Goal: Task Accomplishment & Management: Manage account settings

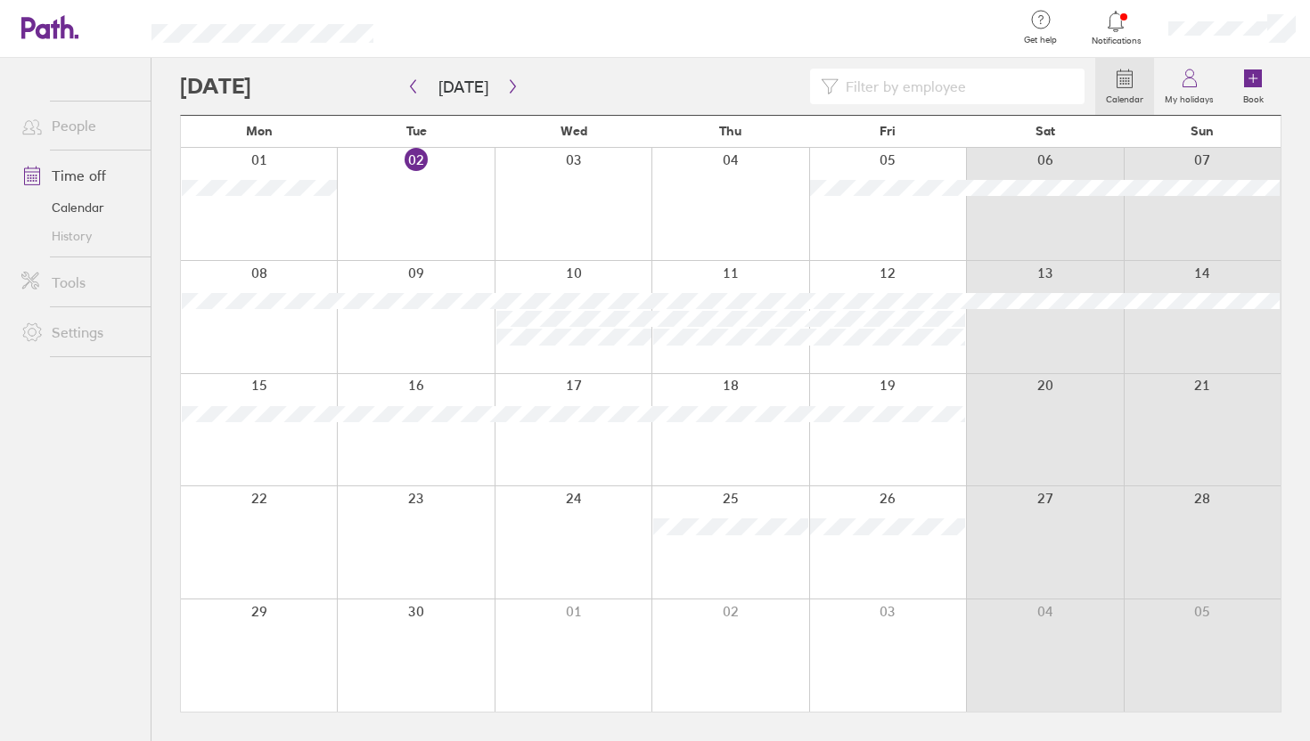
click at [496, 70] on div at bounding box center [637, 87] width 915 height 36
click at [502, 78] on button "button" at bounding box center [513, 86] width 22 height 29
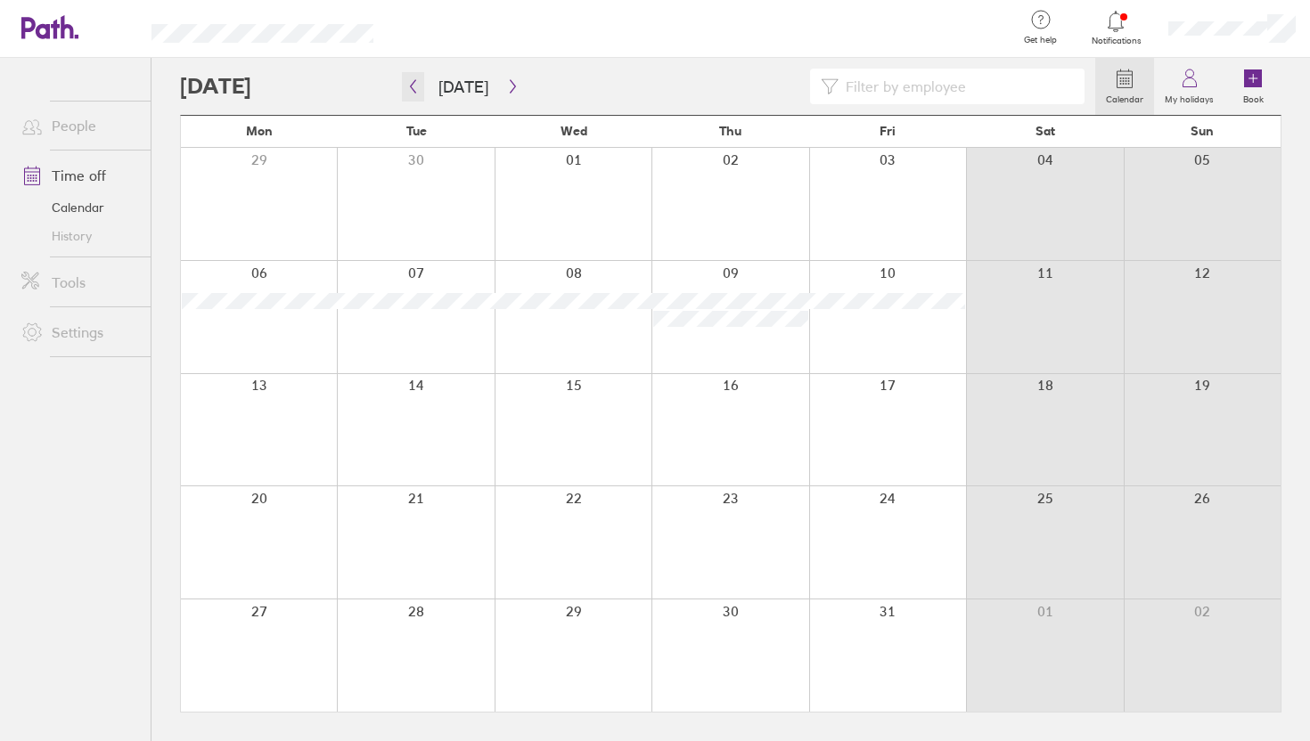
click at [413, 89] on icon "button" at bounding box center [412, 86] width 13 height 14
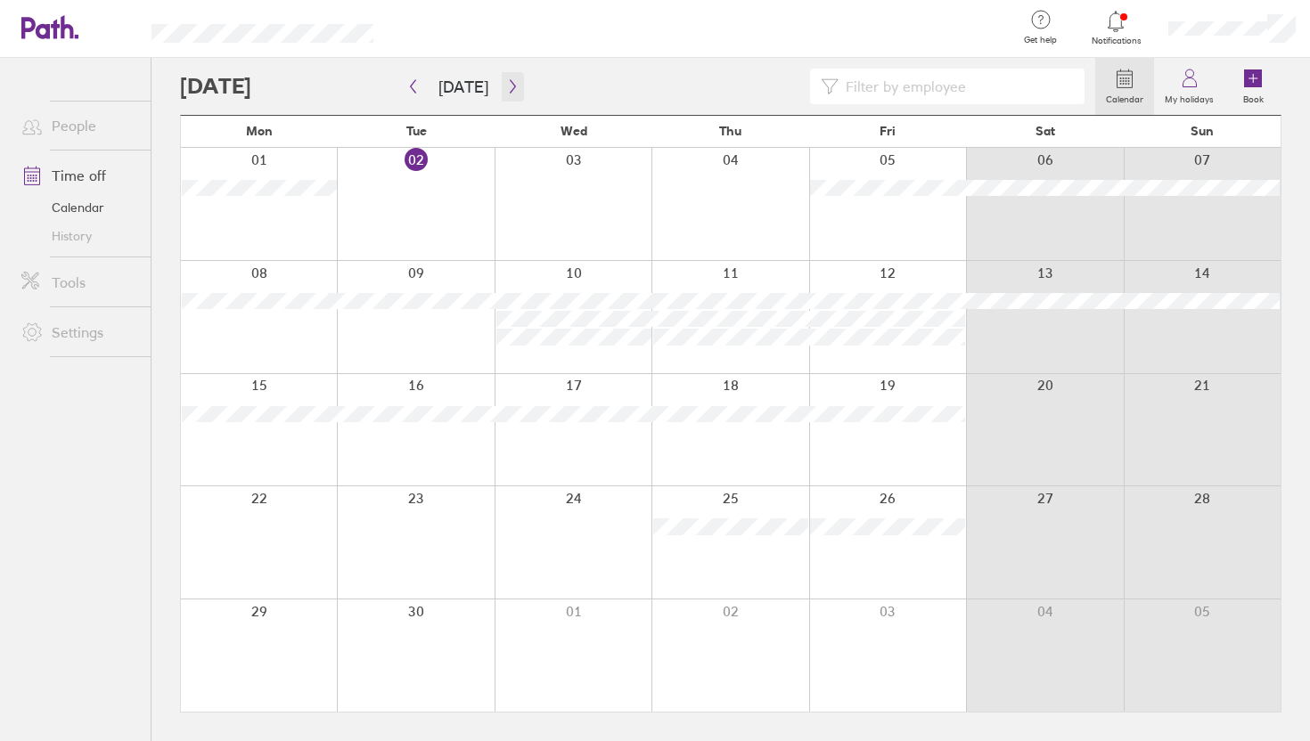
click at [506, 84] on icon "button" at bounding box center [512, 86] width 13 height 14
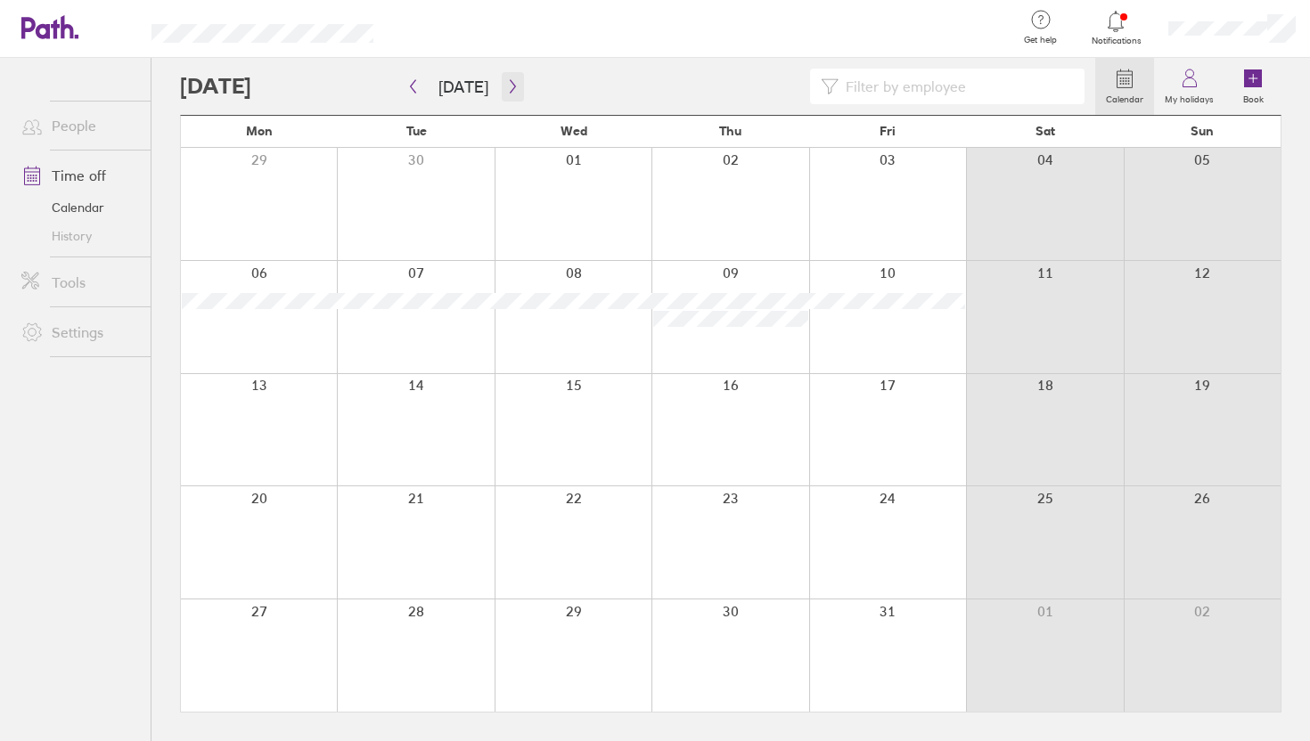
click at [506, 86] on icon "button" at bounding box center [512, 86] width 13 height 14
click at [511, 86] on icon "button" at bounding box center [512, 86] width 13 height 14
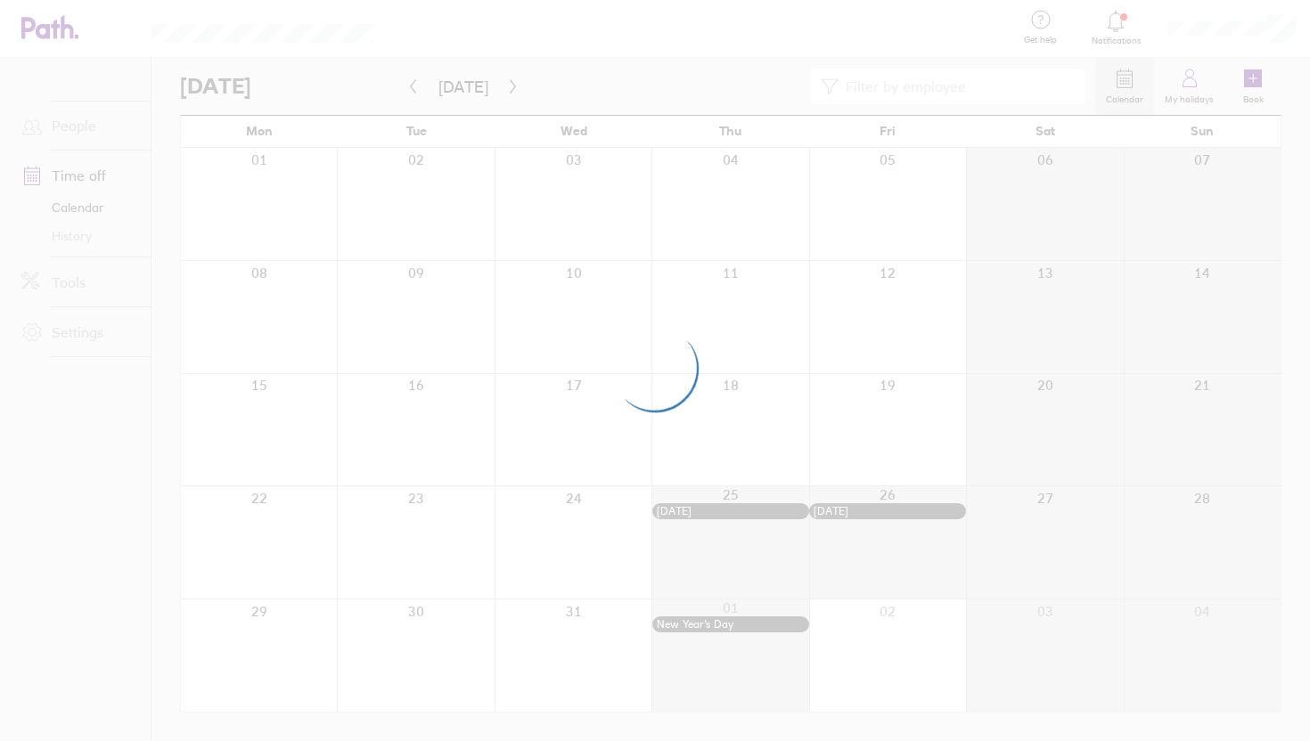
click at [1276, 17] on div at bounding box center [655, 370] width 1310 height 741
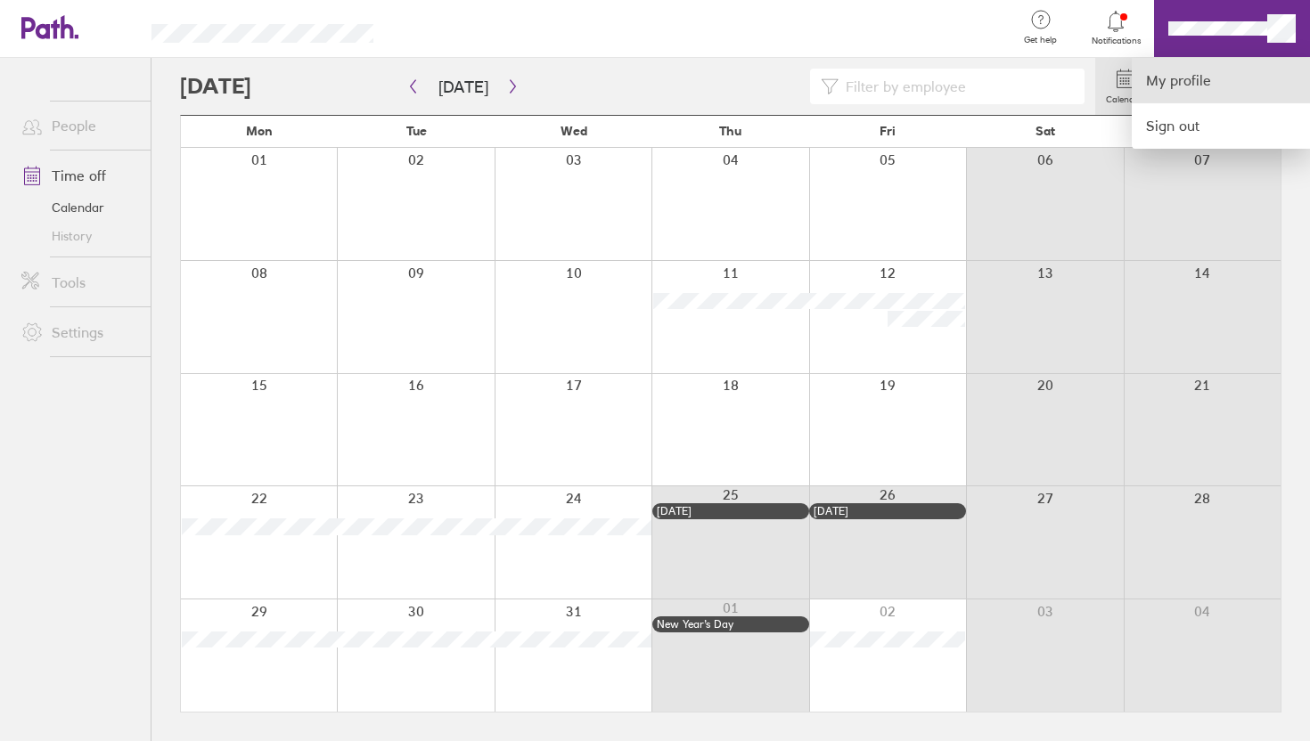
click at [1232, 67] on link "My profile" at bounding box center [1221, 80] width 178 height 45
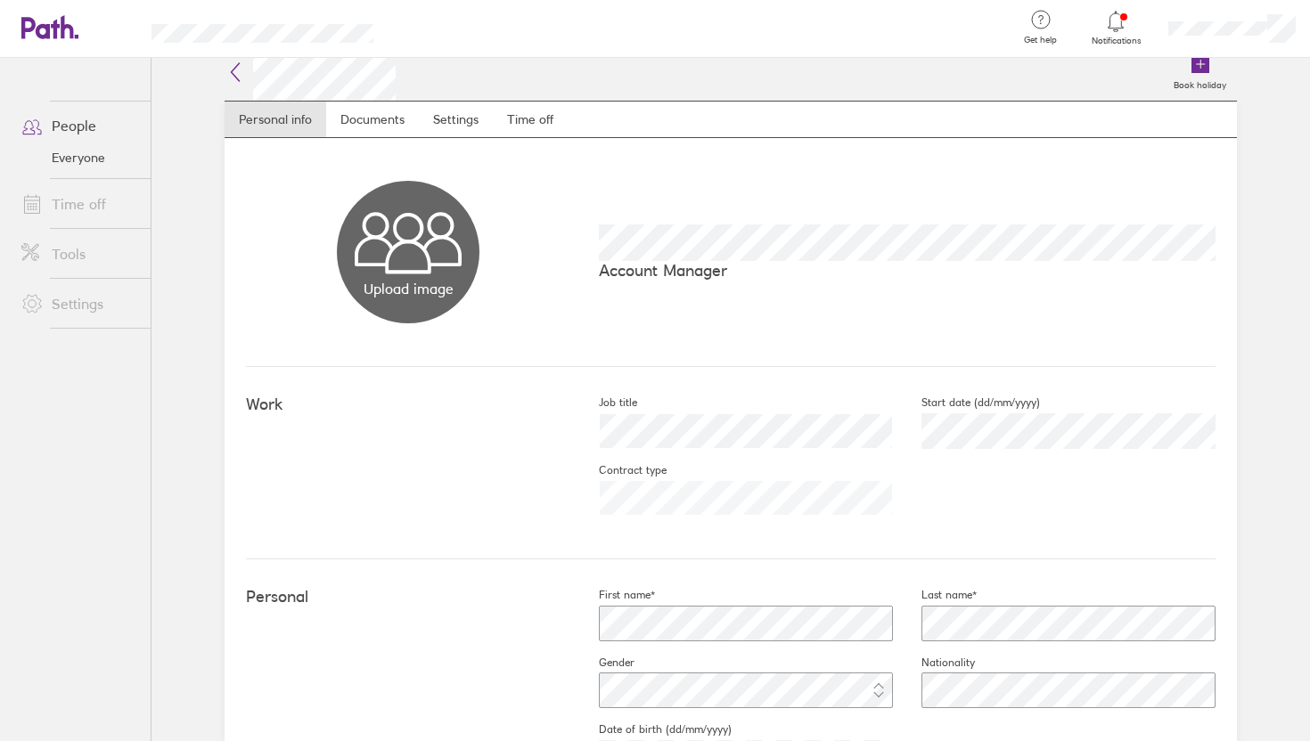
scroll to position [17, 0]
click at [508, 119] on link "Time off" at bounding box center [530, 117] width 75 height 36
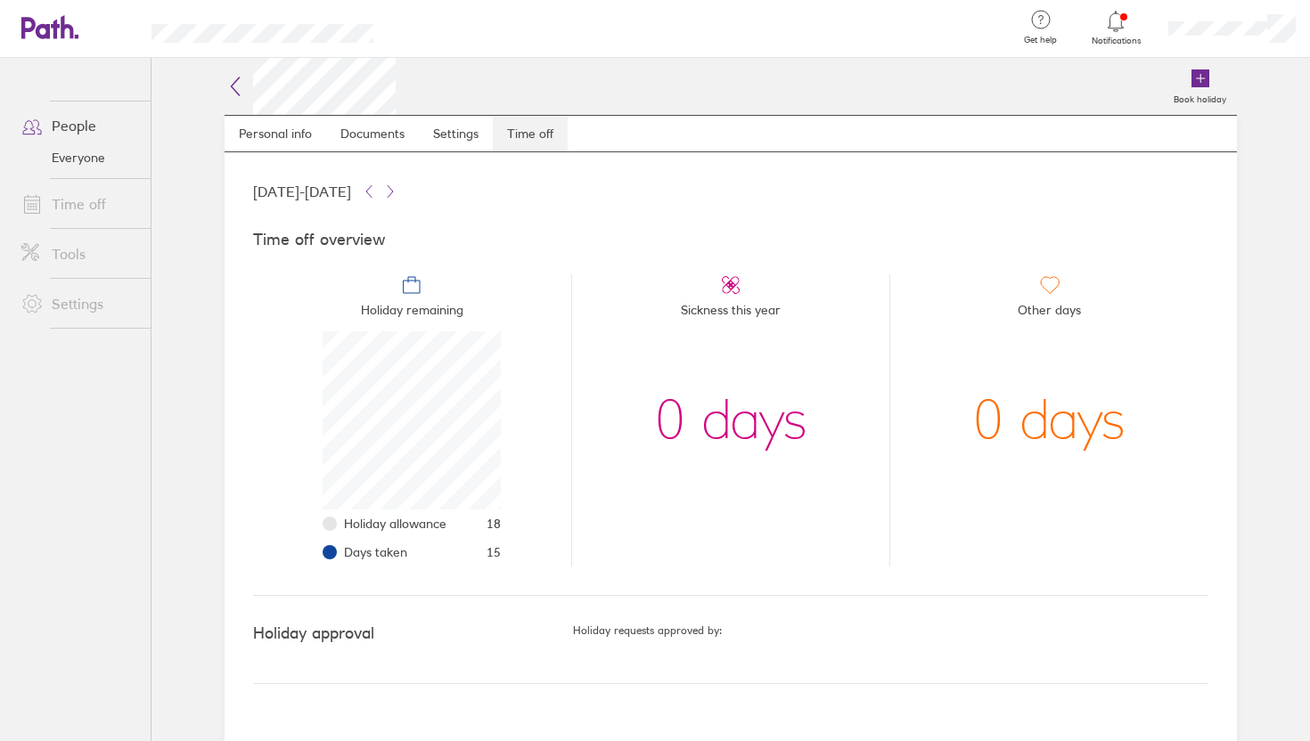
scroll to position [178, 178]
